Goal: Find specific page/section: Find specific page/section

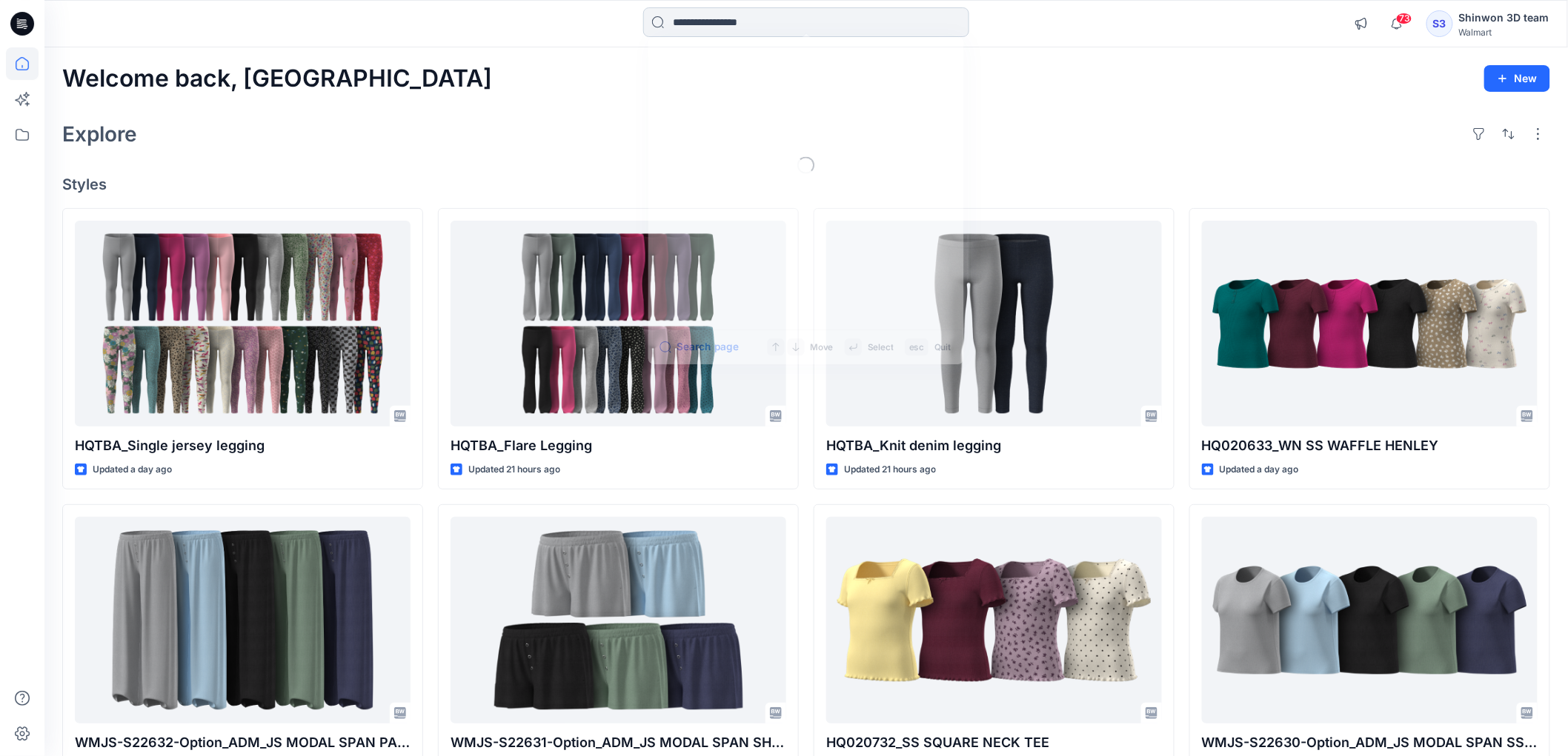
click at [761, 16] on input at bounding box center [807, 22] width 326 height 30
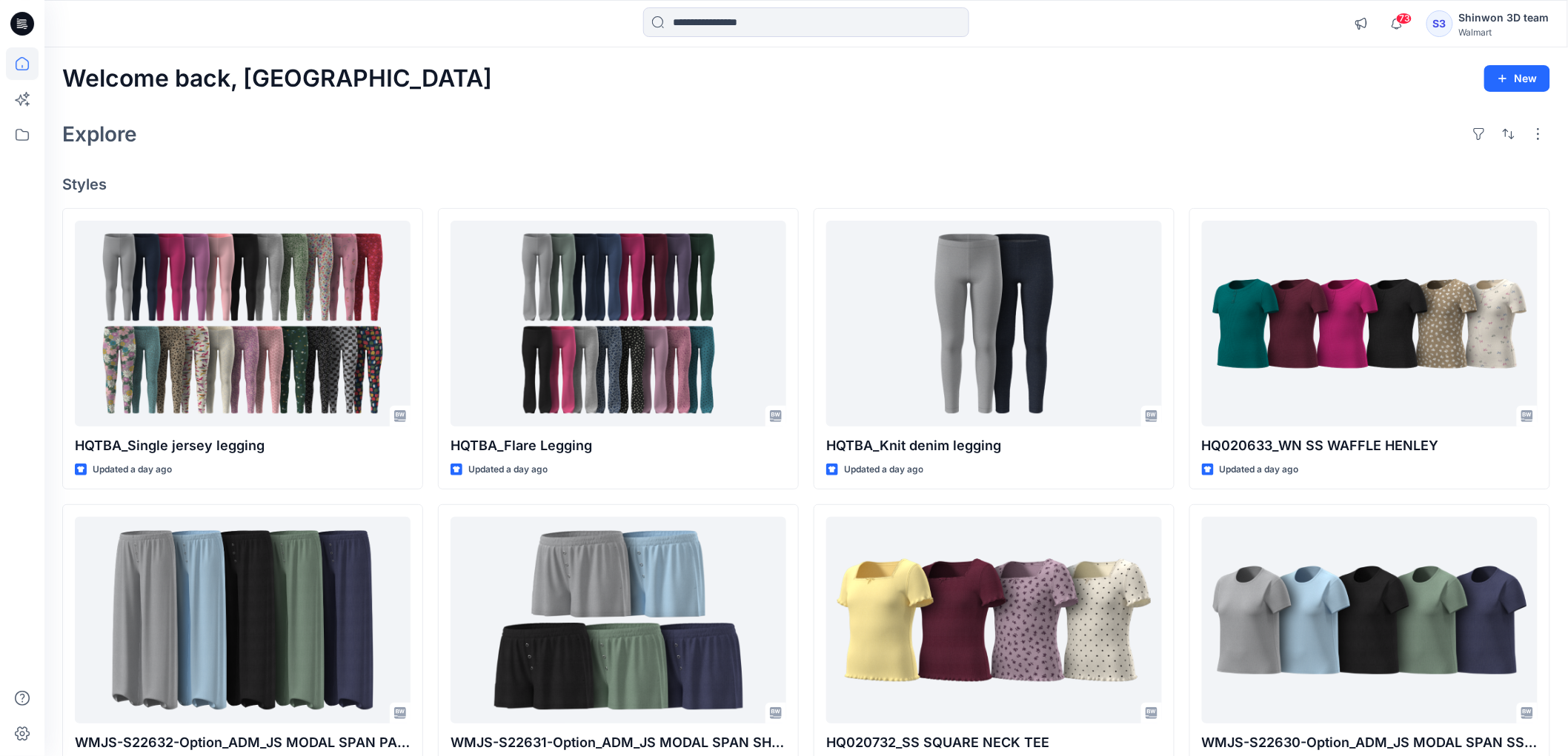
click at [683, 37] on div at bounding box center [807, 23] width 326 height 32
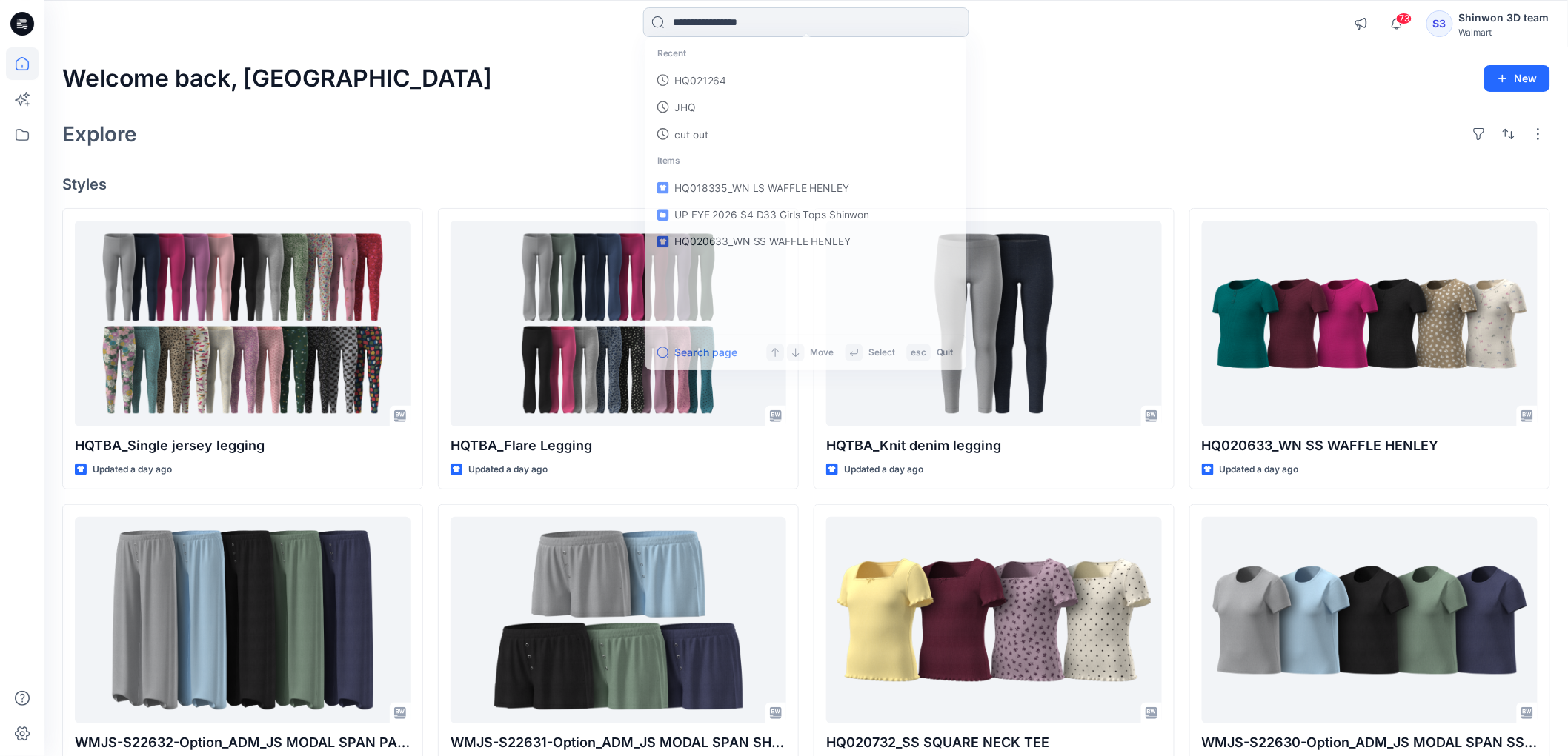
click at [689, 26] on input at bounding box center [807, 22] width 326 height 30
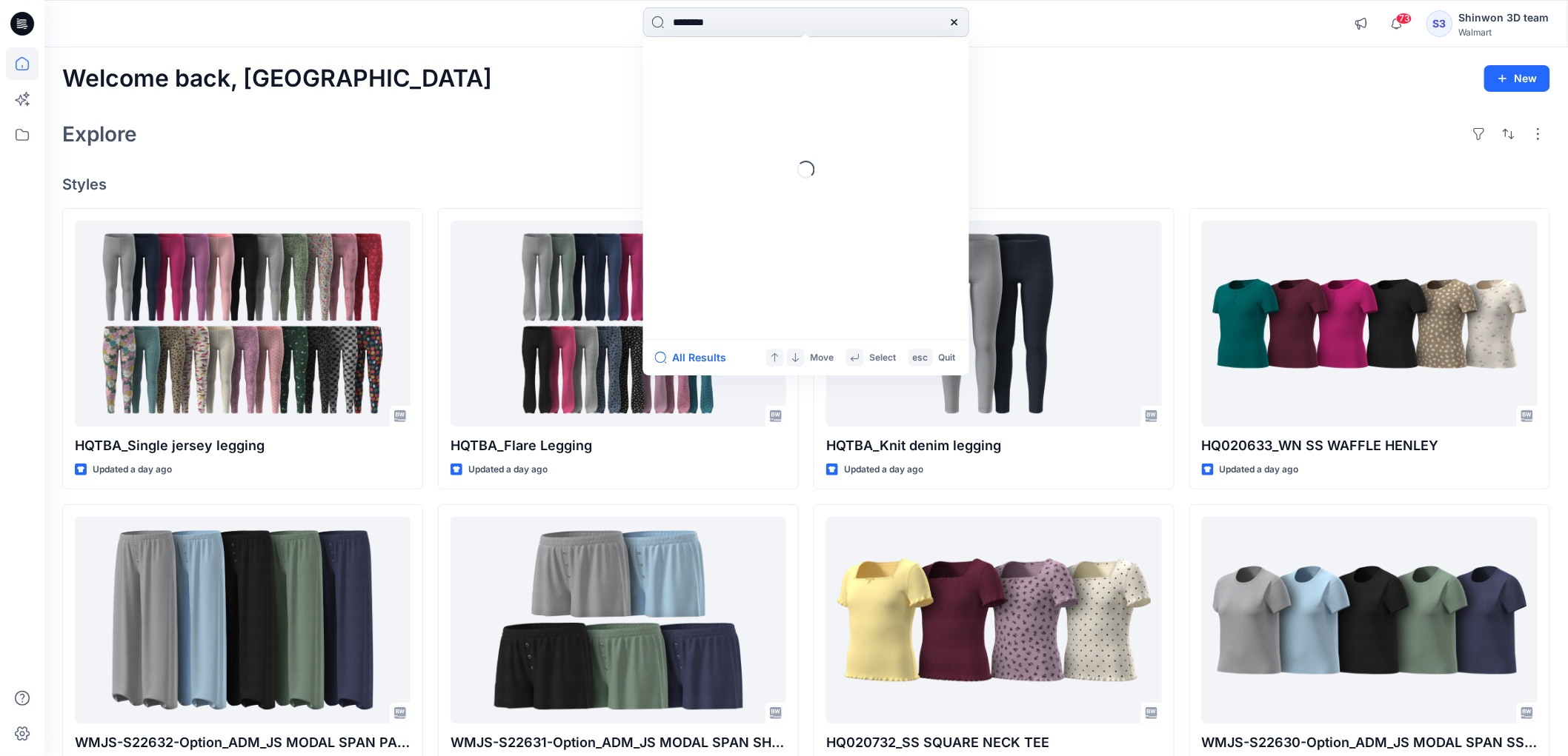
type input "********"
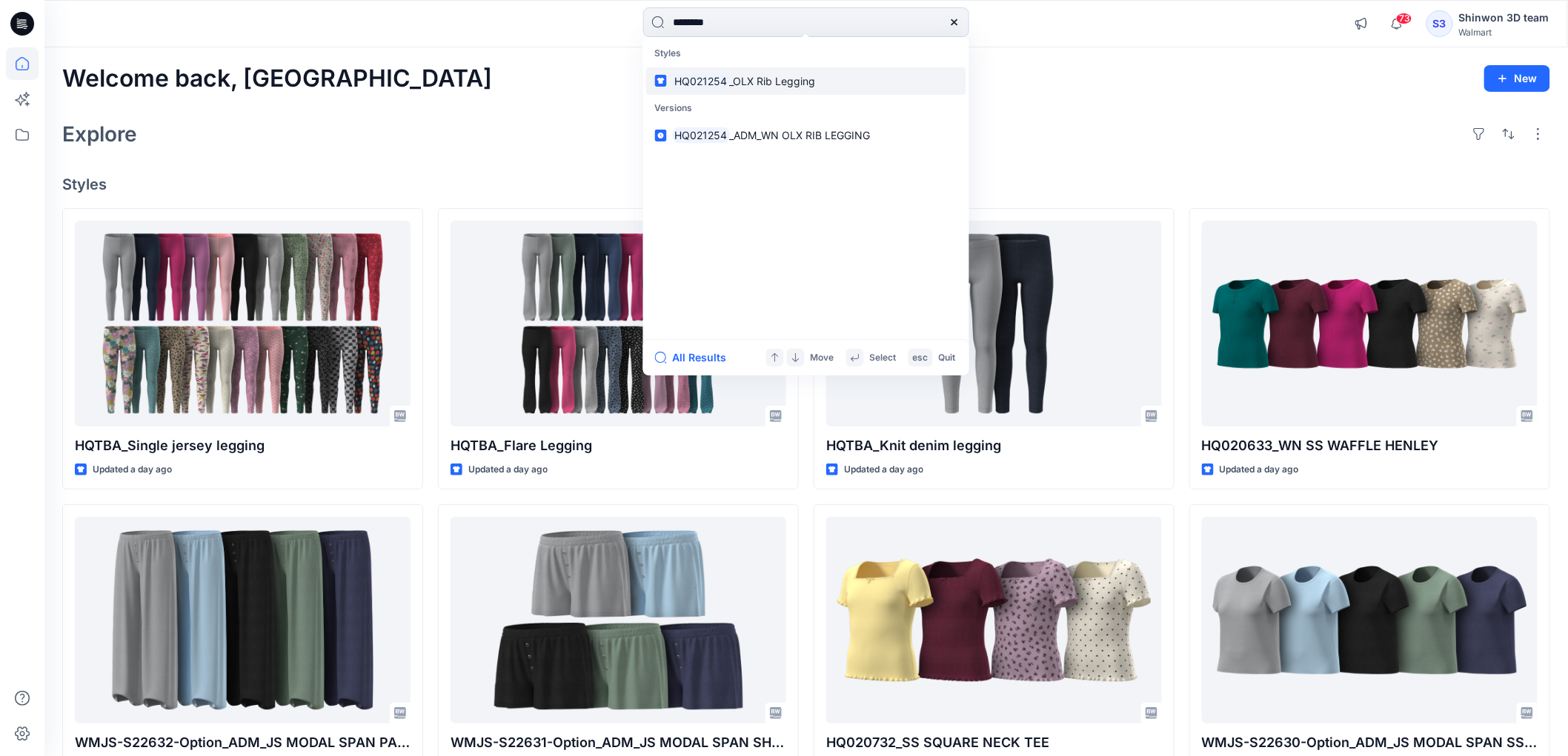
click at [767, 82] on span "_OLX Rib Legging" at bounding box center [771, 81] width 86 height 13
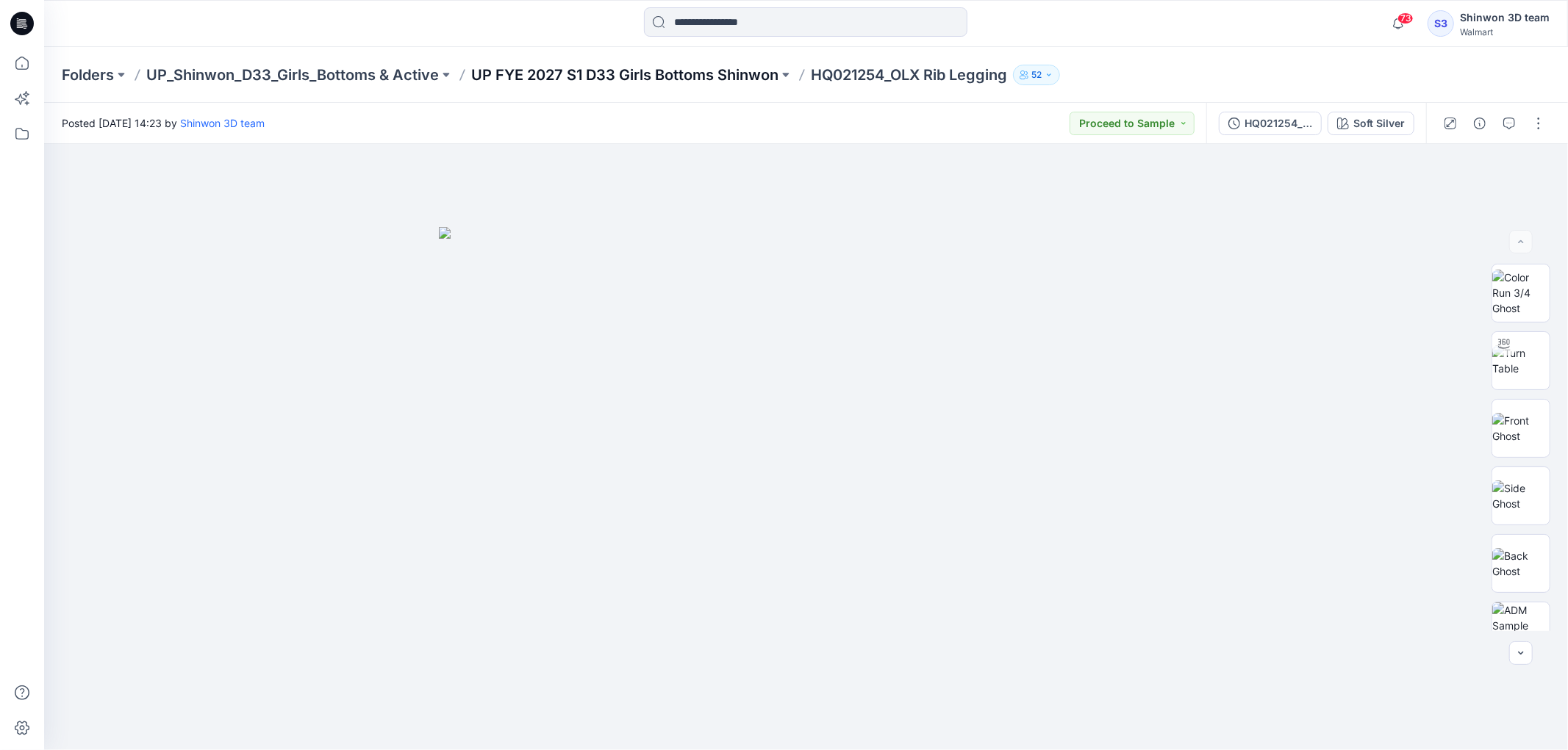
click at [675, 76] on p "UP FYE 2027 S1 D33 Girls Bottoms Shinwon" at bounding box center [625, 74] width 308 height 21
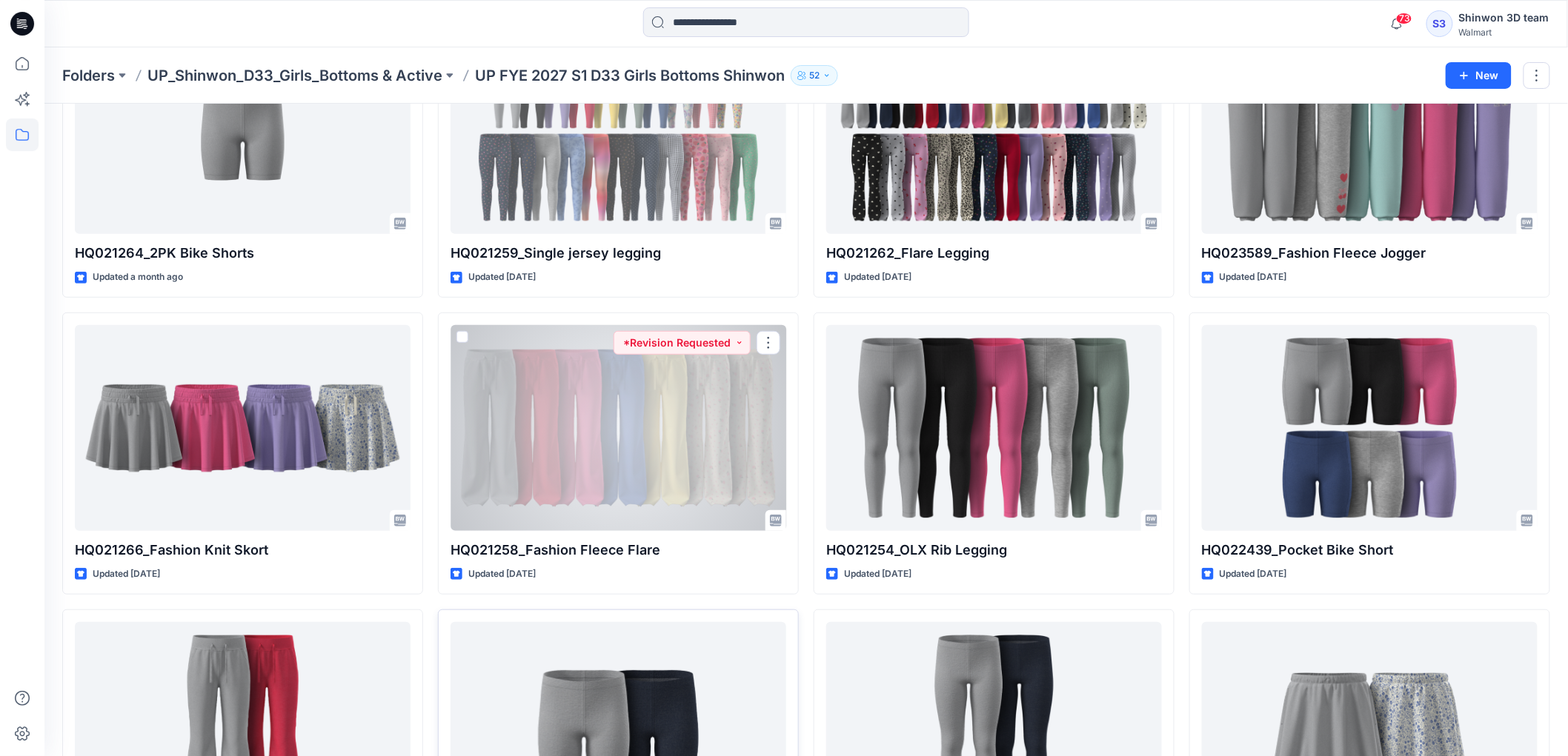
scroll to position [165, 0]
